Goal: Check status

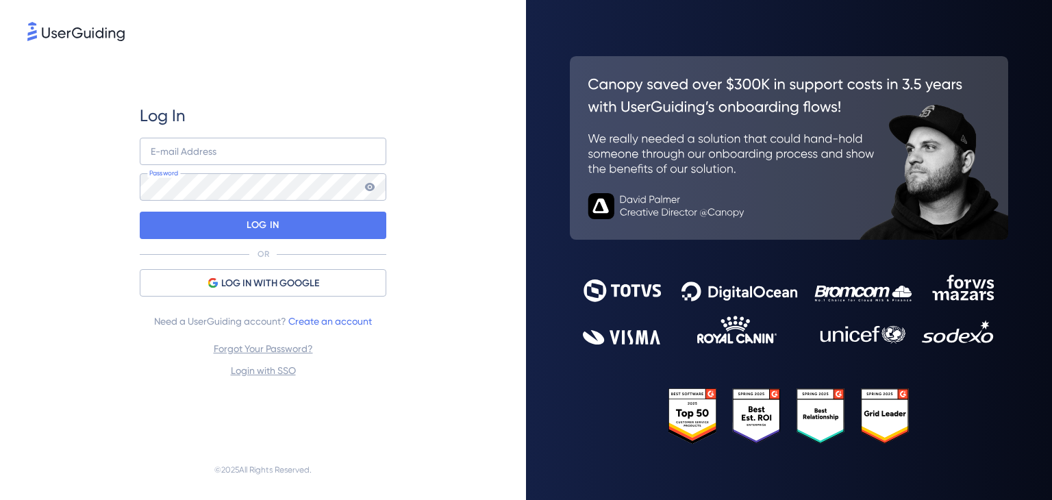
click at [40, 273] on div "Log In E-mail Address Password LOG IN OR LOG IN WITH GOOGLE Need a UserGuiding …" at bounding box center [262, 242] width 471 height 396
click at [186, 150] on input "email" at bounding box center [263, 151] width 247 height 27
paste input "userguiding@ascendix.com"
type input "userguiding@ascendix.com"
click at [52, 170] on div "Log In userguiding@ascendix.com E-mail Address Password LOG IN OR LOG IN WITH G…" at bounding box center [262, 242] width 471 height 396
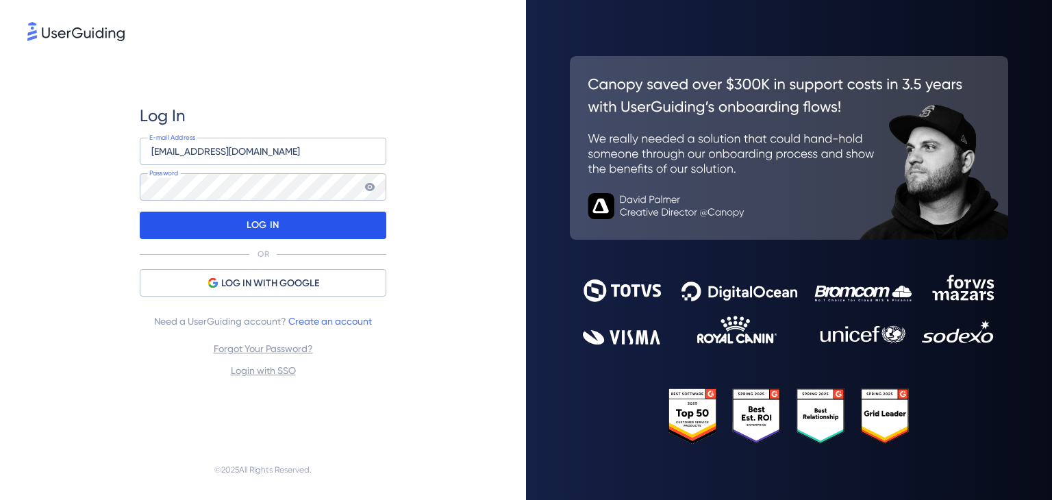
click at [182, 214] on div "LOG IN" at bounding box center [263, 225] width 247 height 27
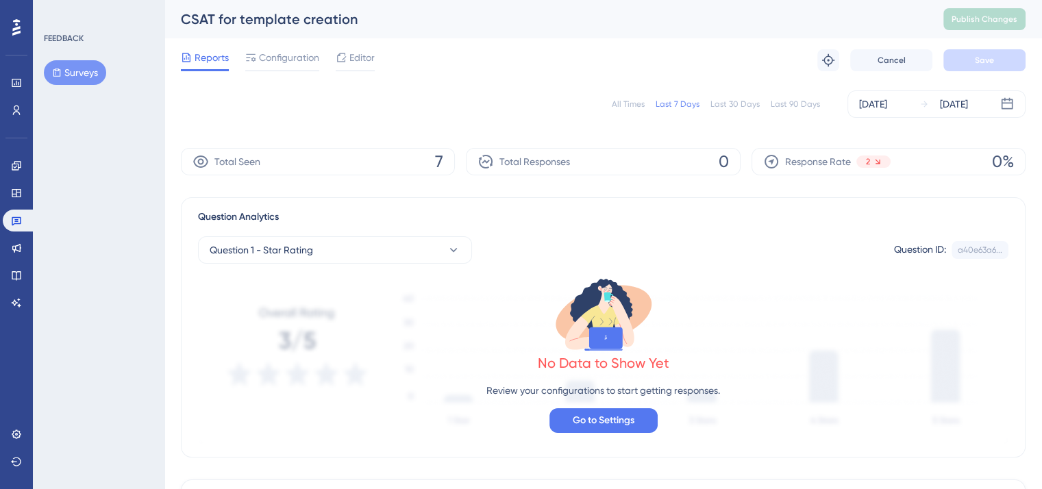
click at [612, 107] on div "All Times Last 7 Days Last 30 Days Last 90 Days Aug 14 2025 Aug 20 2025" at bounding box center [603, 103] width 845 height 27
click at [616, 106] on div "All Times" at bounding box center [628, 104] width 33 height 11
